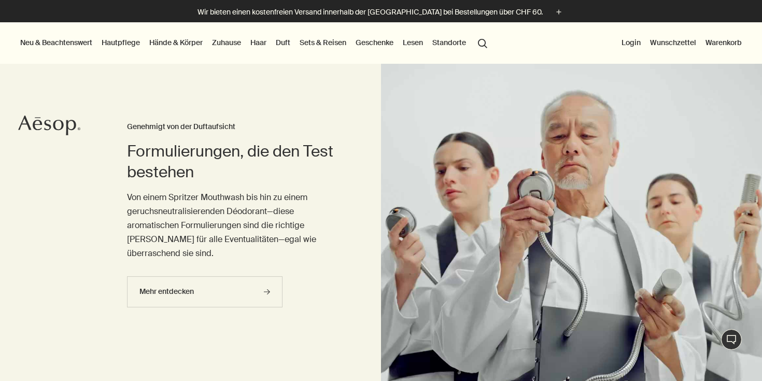
click at [227, 41] on link "Zuhause" at bounding box center [226, 42] width 33 height 13
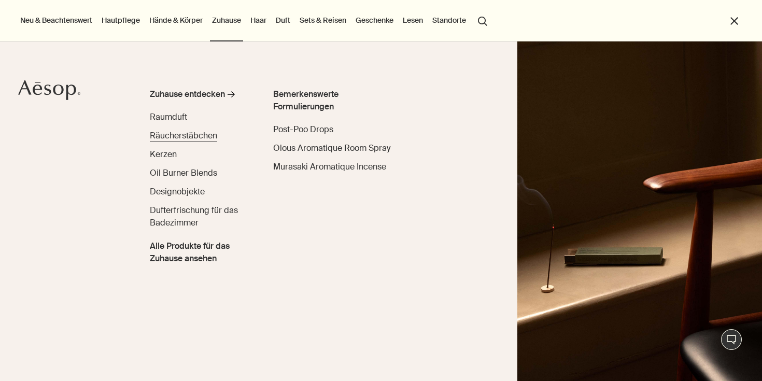
click at [179, 132] on span "Räucherstäbchen" at bounding box center [183, 135] width 67 height 11
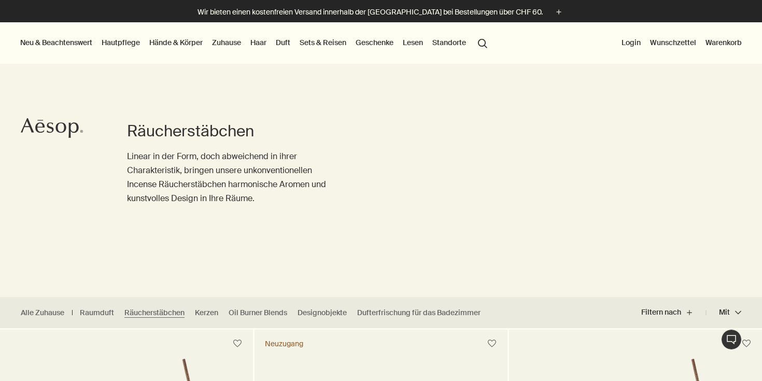
click at [226, 45] on link "Zuhause" at bounding box center [226, 42] width 33 height 13
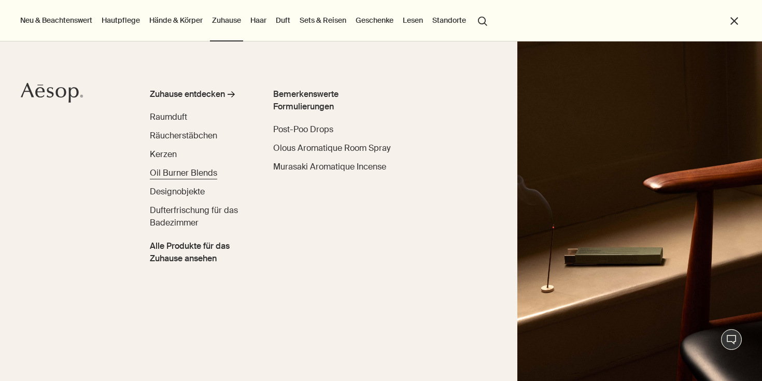
click at [175, 171] on span "Oil Burner Blends" at bounding box center [183, 172] width 67 height 11
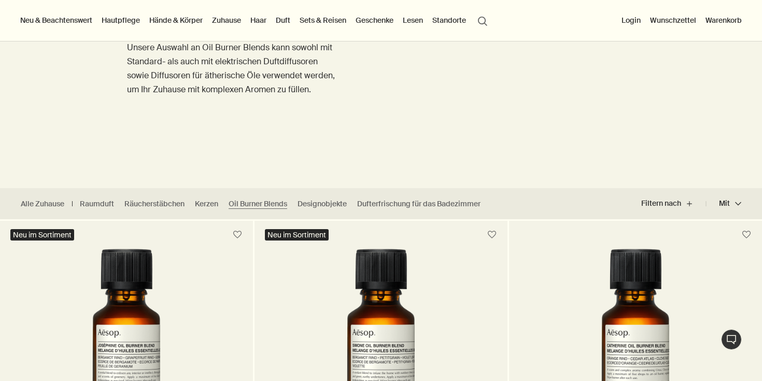
scroll to position [64, 0]
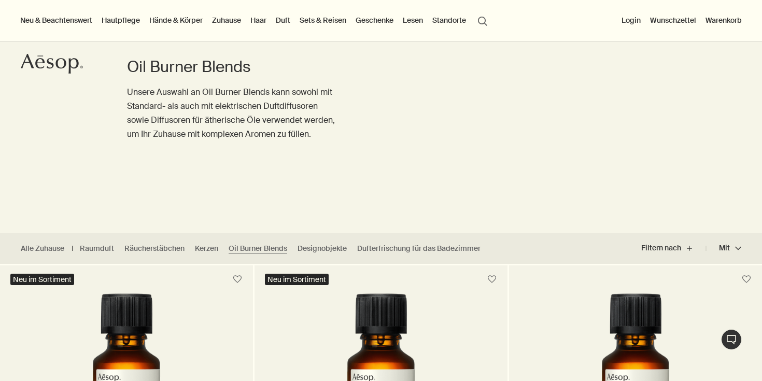
click at [229, 20] on link "Zuhause" at bounding box center [226, 19] width 33 height 13
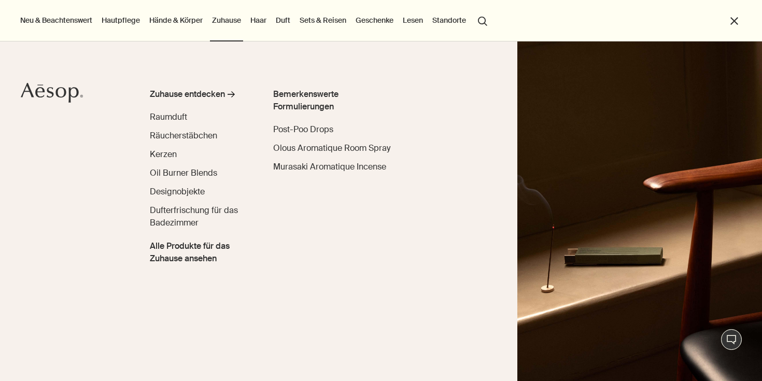
click at [121, 24] on link "Hautpflege" at bounding box center [121, 19] width 42 height 13
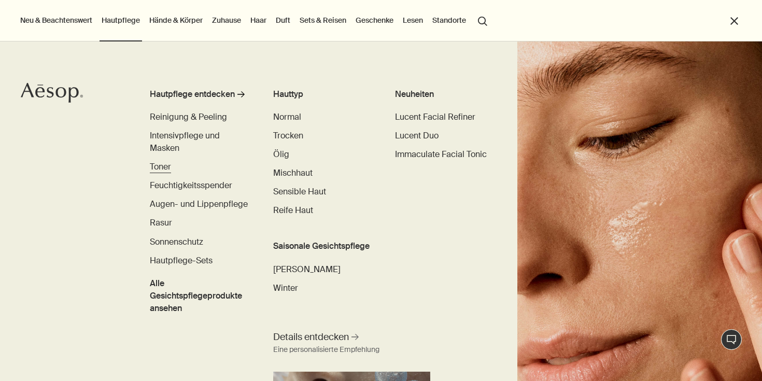
click at [164, 167] on span "Toner" at bounding box center [160, 166] width 21 height 11
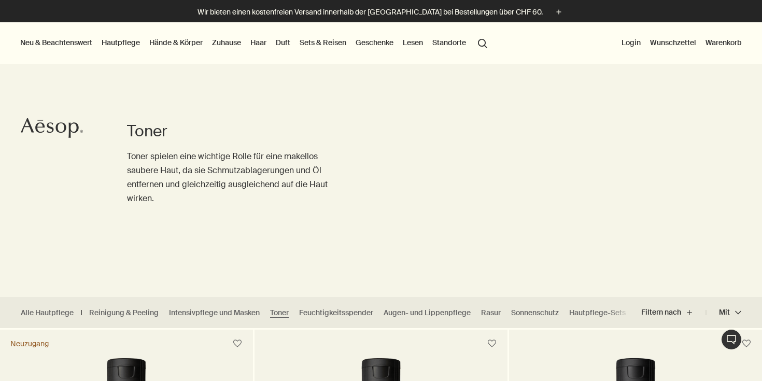
click at [171, 42] on link "Hände & Körper" at bounding box center [176, 42] width 58 height 13
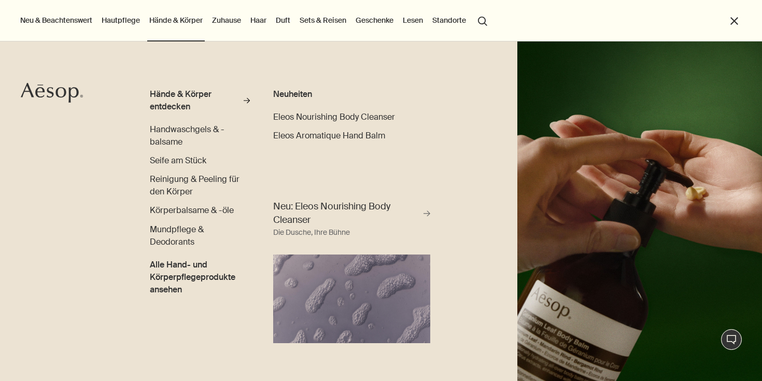
click at [135, 22] on link "Hautpflege" at bounding box center [121, 19] width 42 height 13
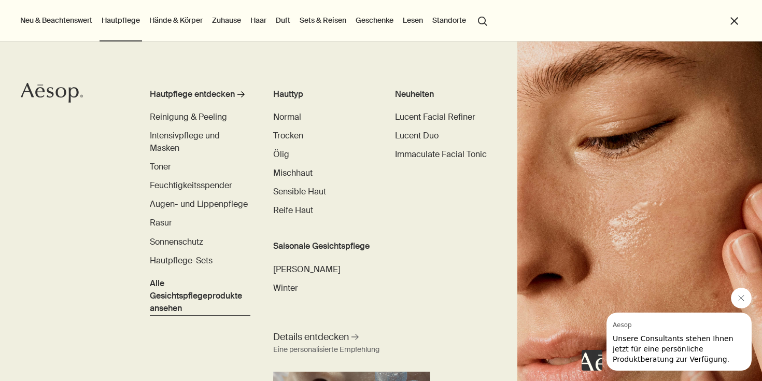
click at [217, 294] on span "Alle Gesichtspflegeprodukte ansehen" at bounding box center [200, 295] width 100 height 37
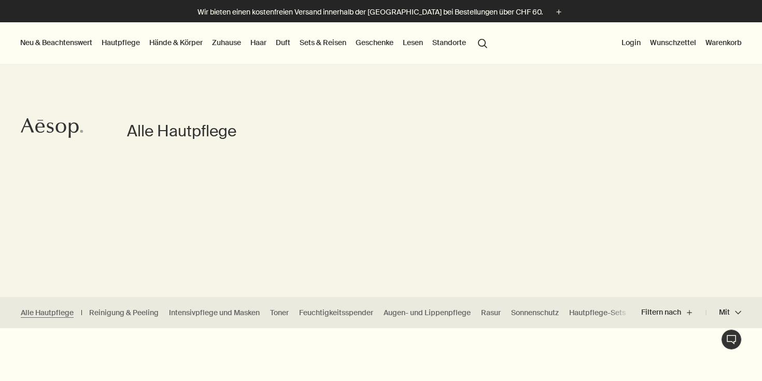
click at [186, 40] on link "Hände & Körper" at bounding box center [176, 42] width 58 height 13
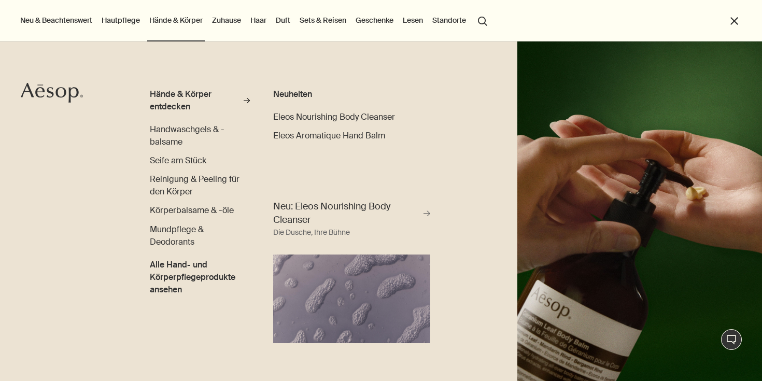
click at [129, 22] on link "Hautpflege" at bounding box center [121, 19] width 42 height 13
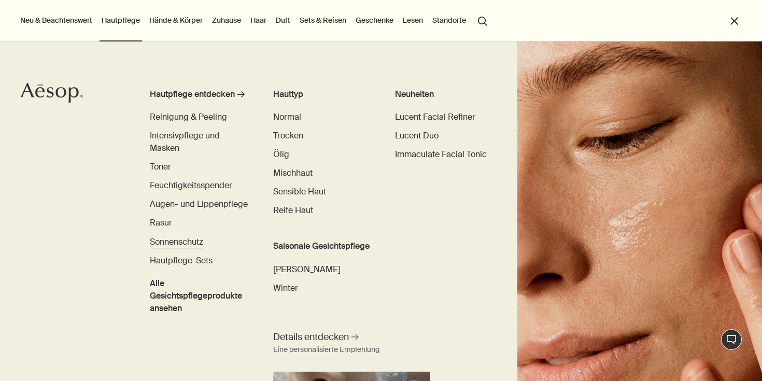
click at [173, 246] on span "Sonnenschutz" at bounding box center [176, 241] width 53 height 11
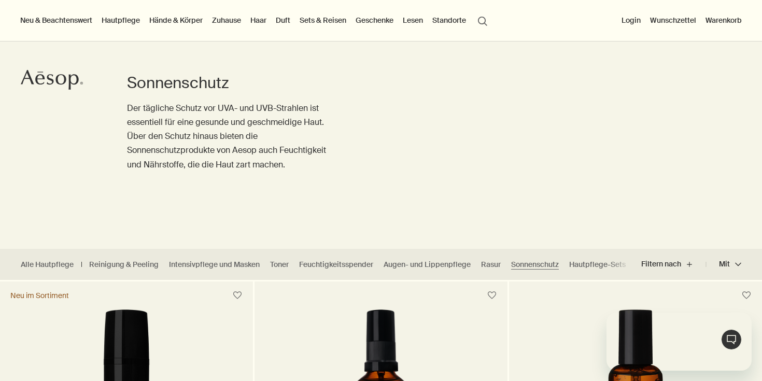
scroll to position [44, 0]
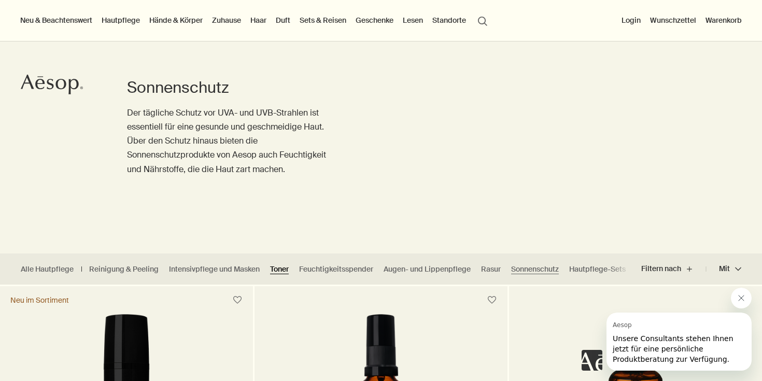
click at [284, 266] on link "Toner" at bounding box center [279, 269] width 19 height 10
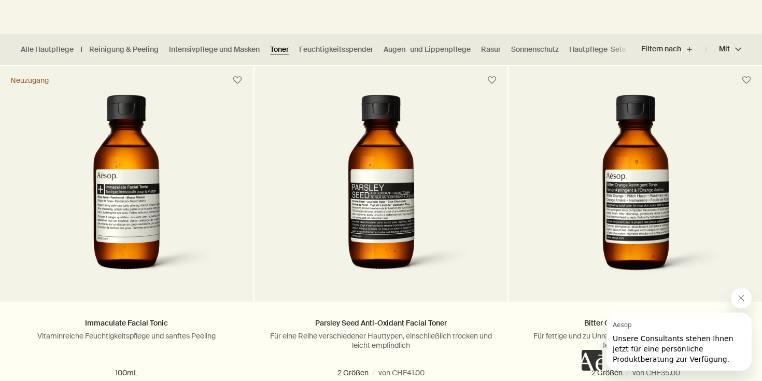
scroll to position [261, 0]
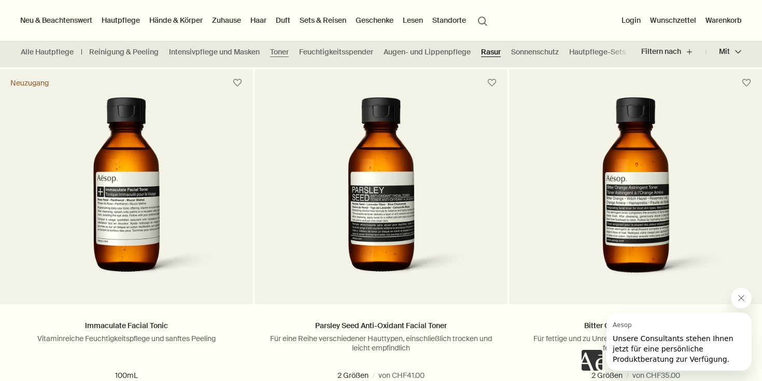
click at [498, 50] on link "Rasur" at bounding box center [491, 52] width 20 height 10
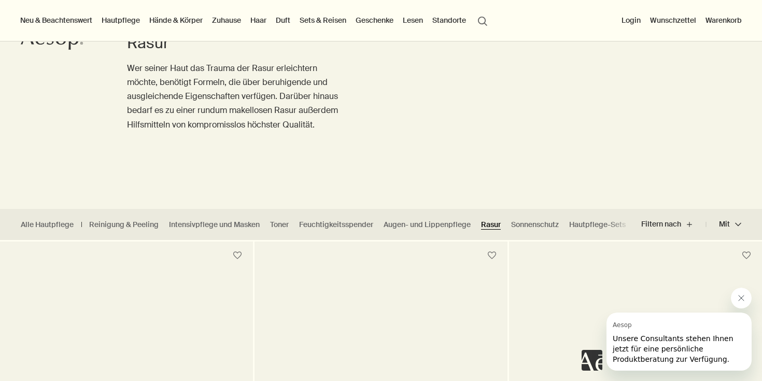
scroll to position [84, 0]
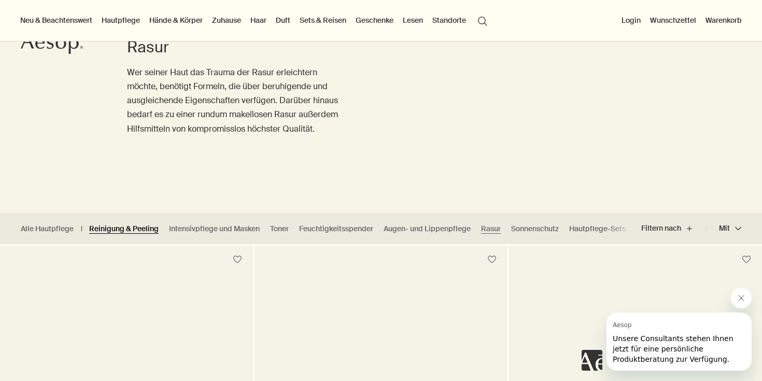
click at [127, 230] on link "Reinigung & Peeling" at bounding box center [123, 229] width 69 height 10
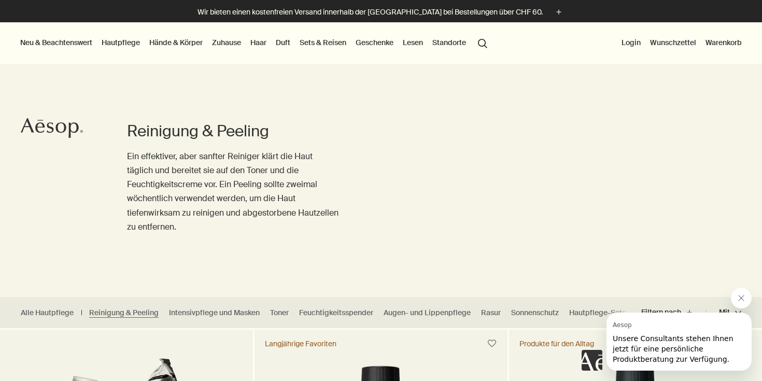
click at [231, 45] on link "Zuhause" at bounding box center [226, 42] width 33 height 13
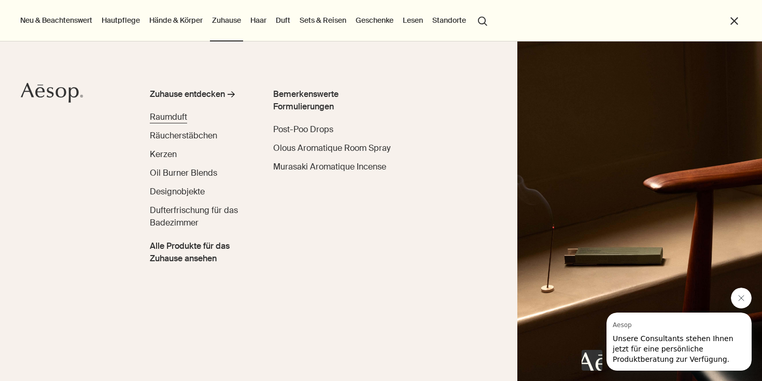
click at [166, 122] on span "Raumduft" at bounding box center [168, 116] width 37 height 11
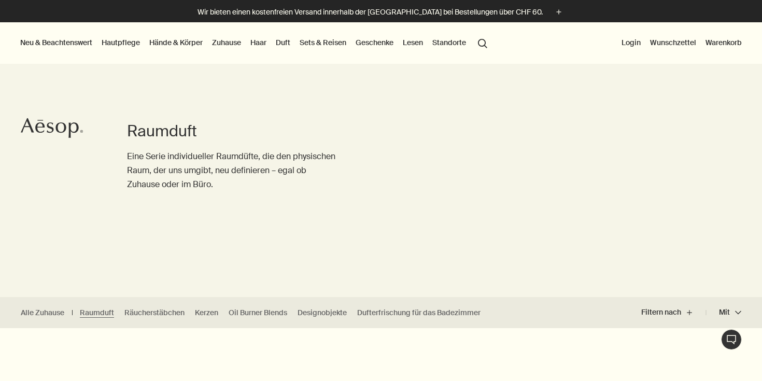
click at [235, 42] on link "Zuhause" at bounding box center [226, 42] width 33 height 13
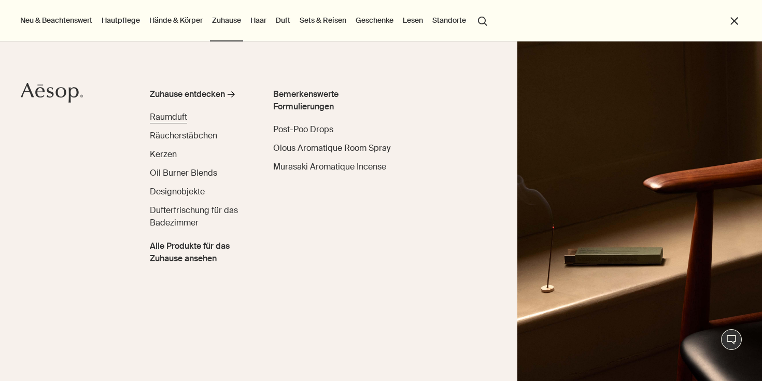
click at [171, 117] on span "Raumduft" at bounding box center [168, 116] width 37 height 11
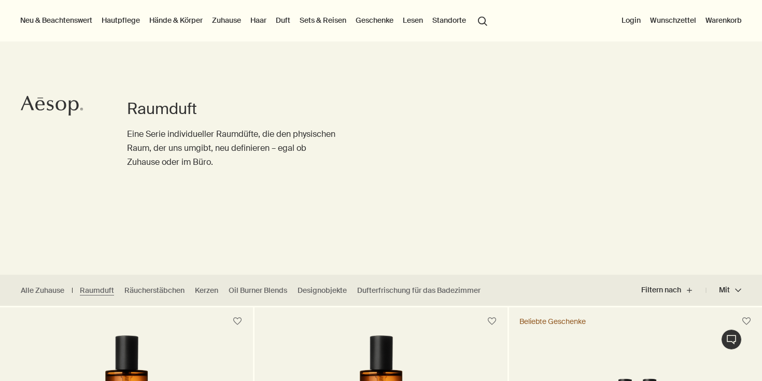
scroll to position [21, 0]
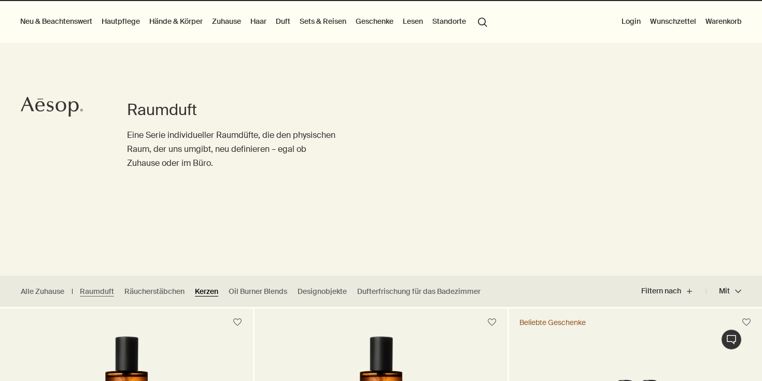
click at [207, 290] on link "Kerzen" at bounding box center [206, 292] width 23 height 10
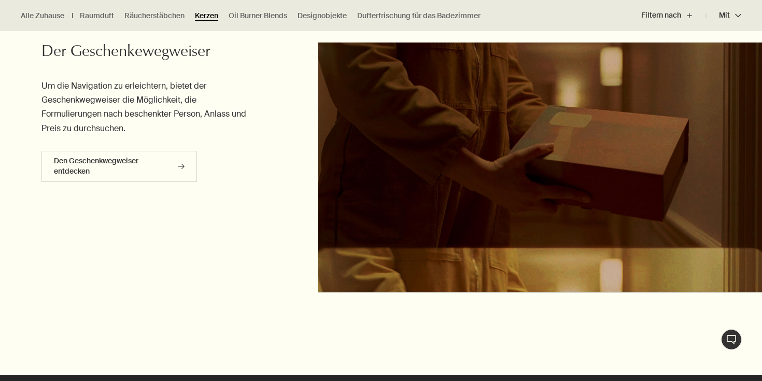
scroll to position [693, 0]
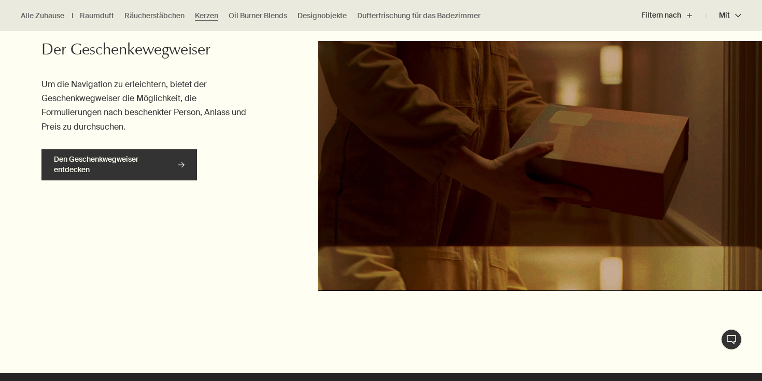
click at [152, 158] on link "Den Geschenkwegweiser entdecken rightArrow" at bounding box center [118, 164] width 155 height 31
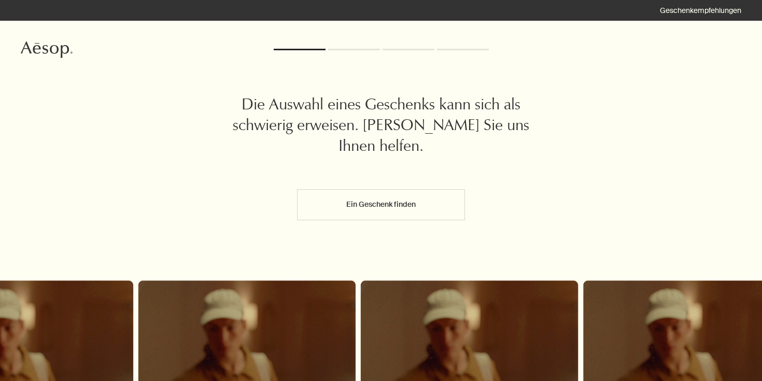
click at [363, 211] on button "Ein Geschenk finden" at bounding box center [380, 204] width 167 height 31
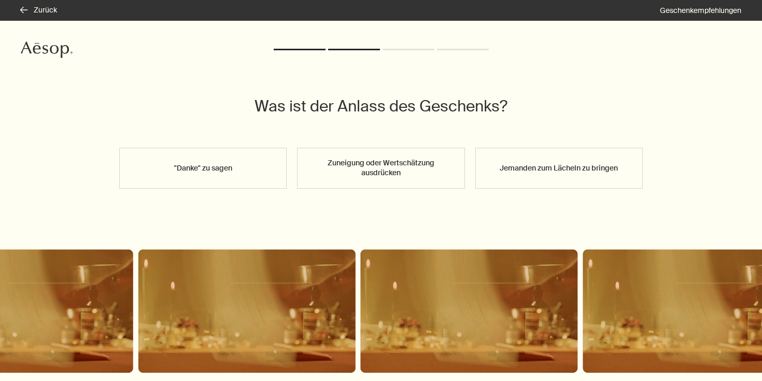
click at [558, 156] on button "Jemanden zum Lächeln zu bringen" at bounding box center [558, 168] width 167 height 41
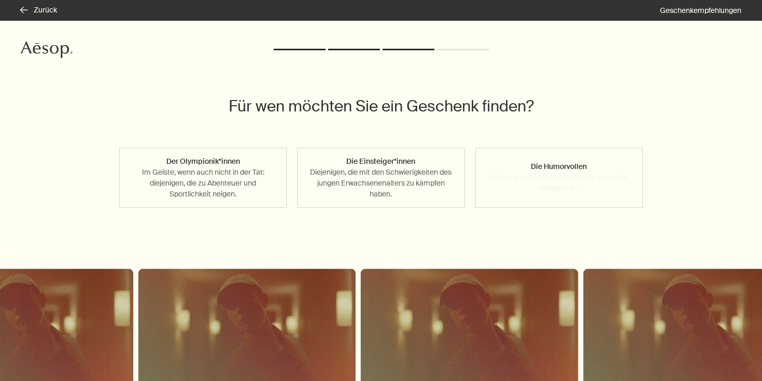
click at [531, 169] on button "Die Humorvollen Selten ernsthaft; schätzen alles, was nicht alltäglich ist." at bounding box center [558, 178] width 167 height 60
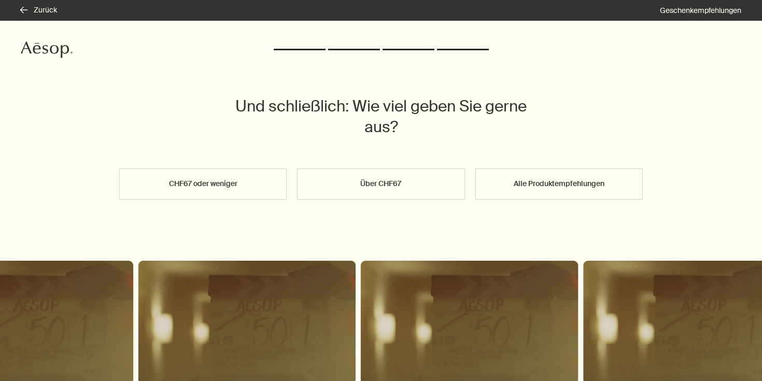
click at [368, 182] on button "Über CHF67" at bounding box center [380, 183] width 167 height 31
